Goal: Task Accomplishment & Management: Use online tool/utility

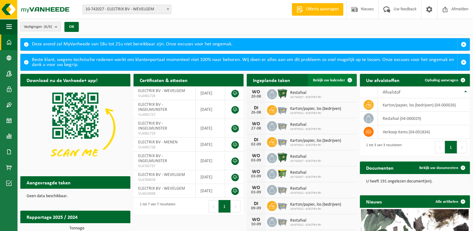
click at [349, 78] on span at bounding box center [350, 80] width 13 height 13
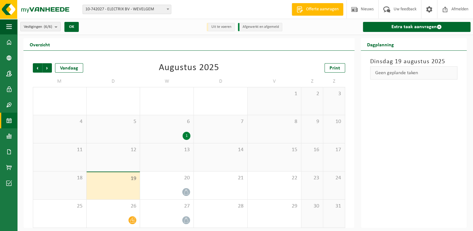
scroll to position [3, 0]
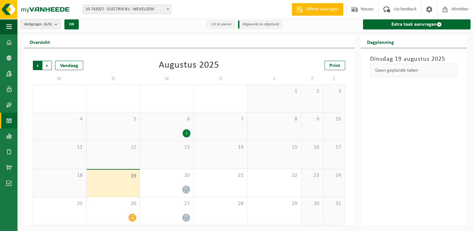
click at [46, 63] on span "Volgende" at bounding box center [47, 65] width 9 height 9
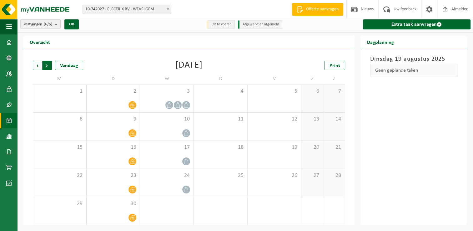
click at [38, 67] on span "Vorige" at bounding box center [37, 65] width 9 height 9
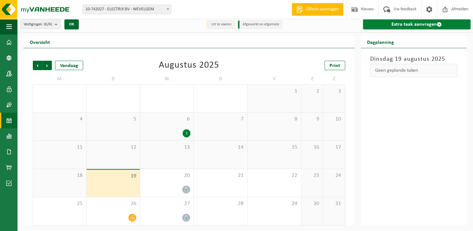
click at [423, 24] on link "Extra taak aanvragen" at bounding box center [417, 24] width 108 height 10
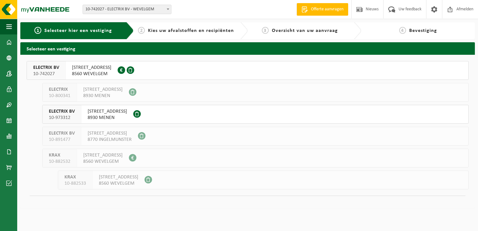
click at [119, 114] on span "8930 MENEN" at bounding box center [107, 117] width 39 height 6
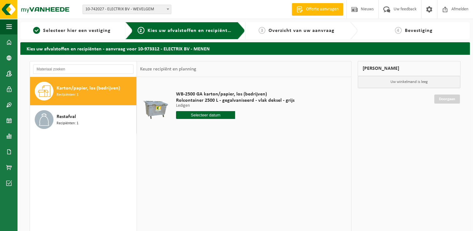
click at [88, 87] on span "Karton/papier, los (bedrijven)" at bounding box center [88, 88] width 63 height 8
click at [221, 114] on input "text" at bounding box center [205, 115] width 59 height 8
click at [205, 177] on div "28 29 30 31 1 2 3 4 5 6 7 8 9 10 11 12 13 14 15 16 17 18 19 20 21 22 23 24 25 2…" at bounding box center [214, 170] width 77 height 50
click at [217, 180] on div "28 29 30 31 1 2 3 4 5 6 7 8 9 10 11 12 13 14 15 16 17 18 19 20 21 22 23 24 25 2…" at bounding box center [214, 170] width 77 height 50
click at [223, 180] on div "28 29 30 31 1 2 3 4 5 6 7 8 9 10 11 12 13 14 15 16 17 18 19 20 21 22 23 24 25 2…" at bounding box center [214, 170] width 77 height 50
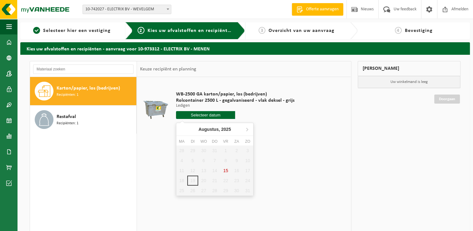
drag, startPoint x: 236, startPoint y: 181, endPoint x: 241, endPoint y: 182, distance: 5.4
click at [236, 181] on div "28 29 30 31 1 2 3 4 5 6 7 8 9 10 11 12 13 14 15 16 17 18 19 20 21 22 23 24 25 2…" at bounding box center [214, 170] width 77 height 50
click at [250, 183] on div "28 29 30 31 1 2 3 4 5 6 7 8 9 10 11 12 13 14 15 16 17 18 19 20 21 22 23 24 25 2…" at bounding box center [214, 170] width 77 height 50
click at [298, 128] on td "WB-2500 GA karton/papier, los (bedrijven) Rolcontainer 2500 L - gegalvaniseerd …" at bounding box center [259, 106] width 177 height 53
click at [89, 87] on span "Karton/papier, los (bedrijven)" at bounding box center [88, 88] width 63 height 8
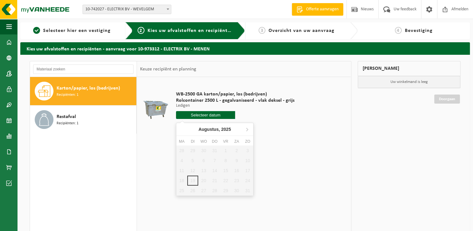
click at [208, 114] on input "text" at bounding box center [205, 115] width 59 height 8
click at [194, 179] on div "28 29 30 31 1 2 3 4 5 6 7 8 9 10 11 12 13 14 15 16 17 18 19 20 21 22 23 24 25 2…" at bounding box center [214, 170] width 77 height 50
click at [206, 178] on div "28 29 30 31 1 2 3 4 5 6 7 8 9 10 11 12 13 14 15 16 17 18 19 20 21 22 23 24 25 2…" at bounding box center [214, 170] width 77 height 50
click at [212, 180] on div "28 29 30 31 1 2 3 4 5 6 7 8 9 10 11 12 13 14 15 16 17 18 19 20 21 22 23 24 25 2…" at bounding box center [214, 170] width 77 height 50
click at [441, 100] on link "Doorgaan" at bounding box center [447, 98] width 26 height 9
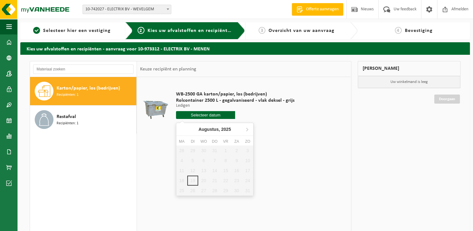
click at [209, 114] on input "text" at bounding box center [205, 115] width 59 height 8
click at [223, 180] on div "28 29 30 31 1 2 3 4 5 6 7 8 9 10 11 12 13 14 15 16 17 18 19 20 21 22 23 24 25 2…" at bounding box center [214, 170] width 77 height 50
click at [83, 91] on span "Karton/papier, los (bedrijven)" at bounding box center [88, 88] width 63 height 8
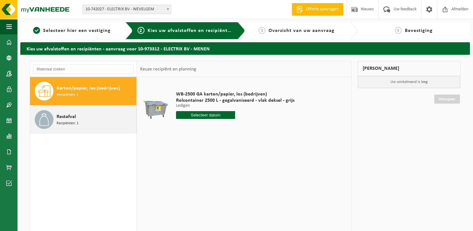
click at [71, 124] on span "Recipiënten: 1" at bounding box center [68, 123] width 22 height 6
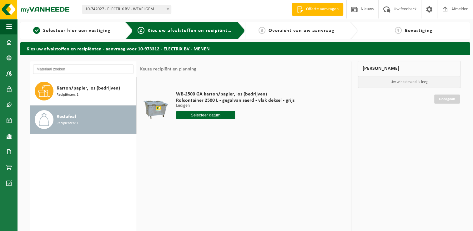
click at [215, 116] on input "text" at bounding box center [205, 115] width 59 height 8
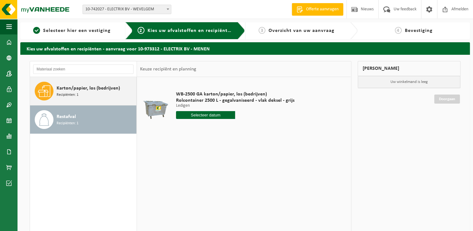
click at [116, 90] on span "Karton/papier, los (bedrijven)" at bounding box center [88, 88] width 63 height 8
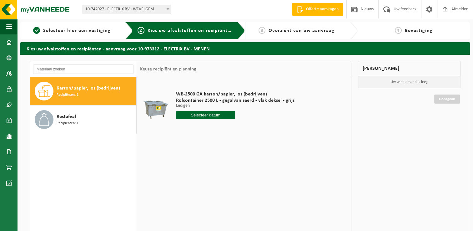
click at [323, 149] on div "WB-2500 GA karton/papier, los (bedrijven) Rolcontainer 2500 L - gegalvaniseerd …" at bounding box center [244, 171] width 214 height 188
